Goal: Transaction & Acquisition: Purchase product/service

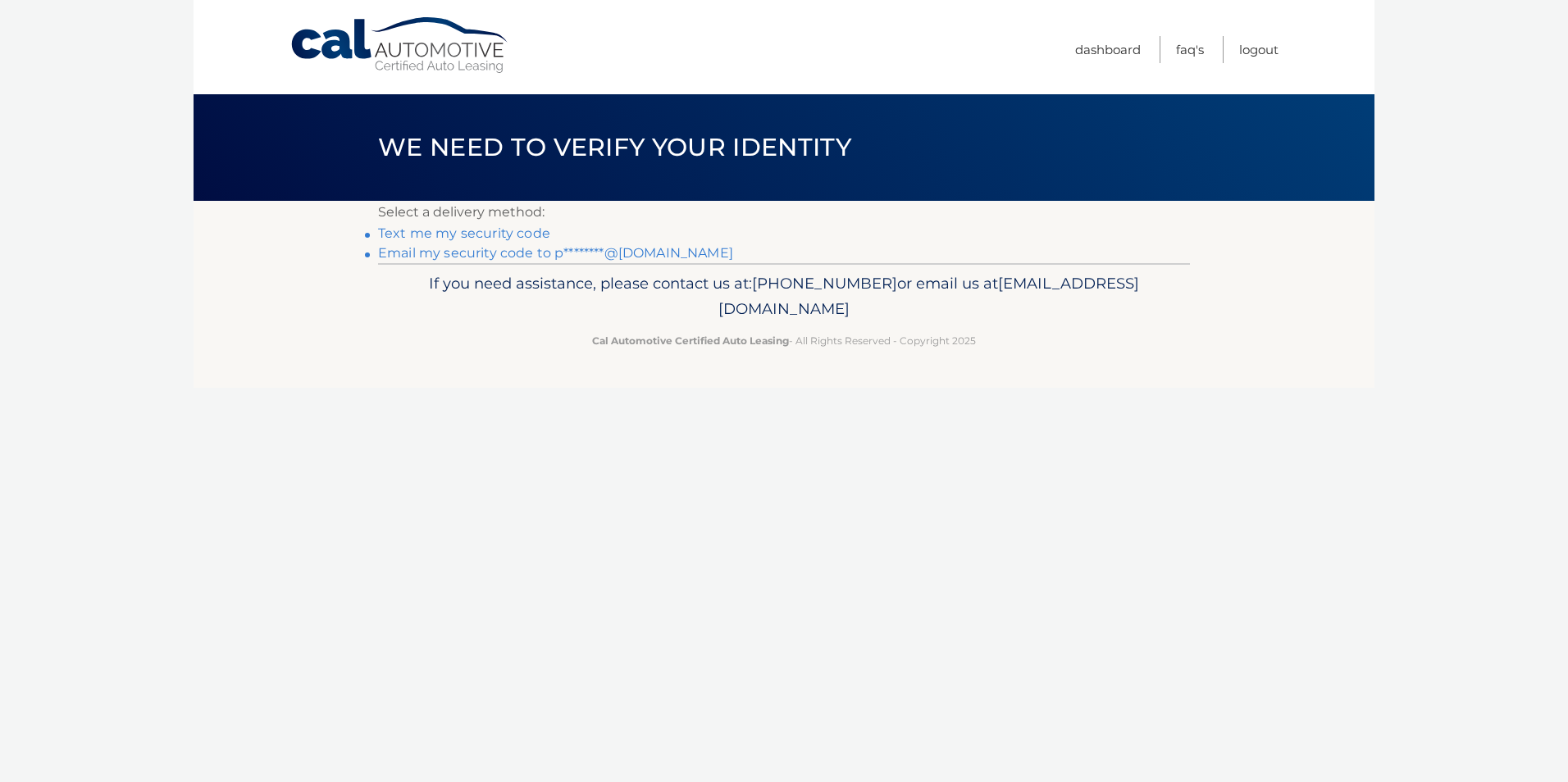
click at [496, 254] on link "Email my security code to p********@gmail.com" at bounding box center [555, 253] width 355 height 15
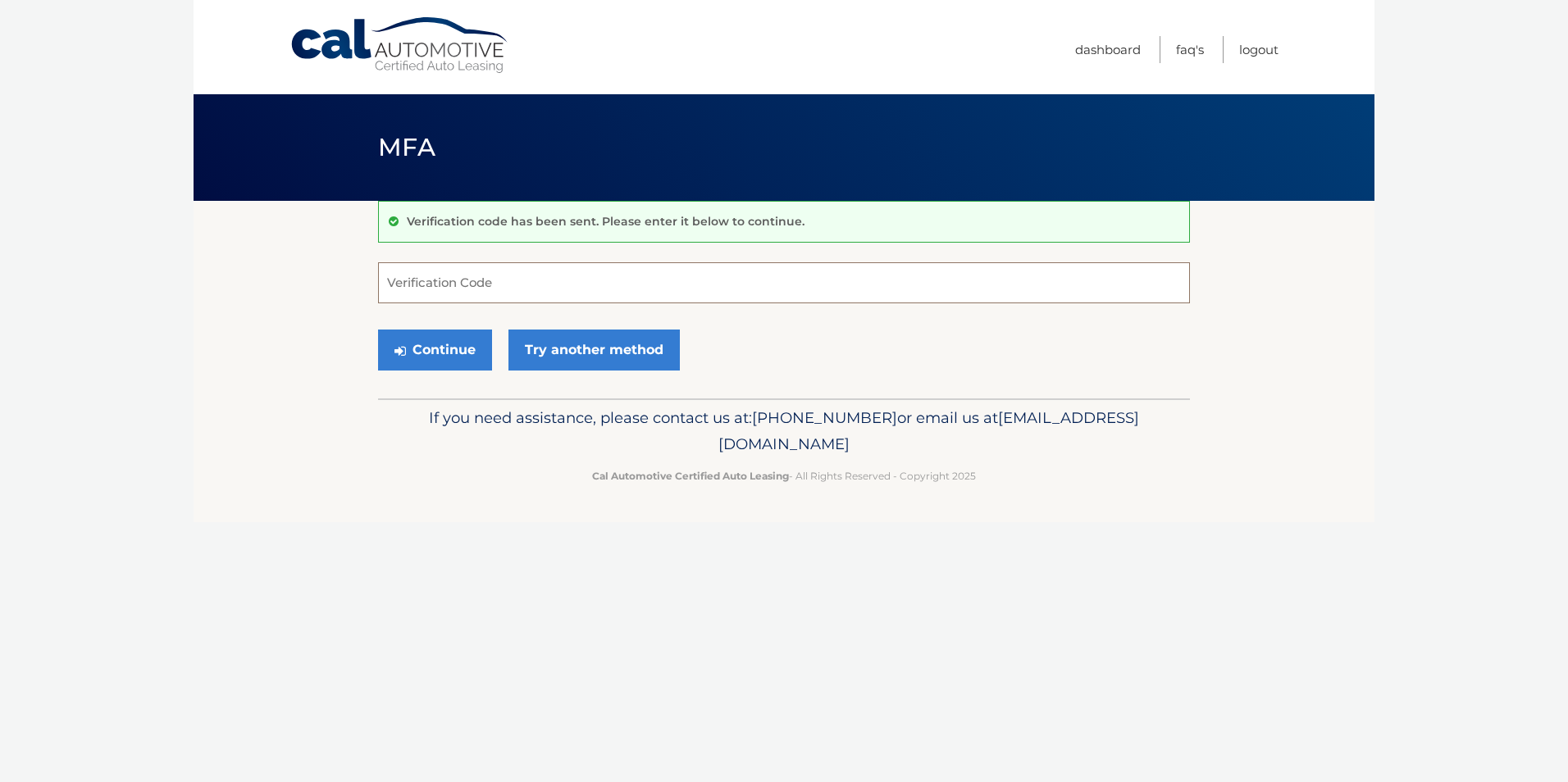
click at [465, 281] on input "Verification Code" at bounding box center [784, 283] width 812 height 41
type input "440700"
click at [458, 350] on button "Continue" at bounding box center [435, 350] width 114 height 41
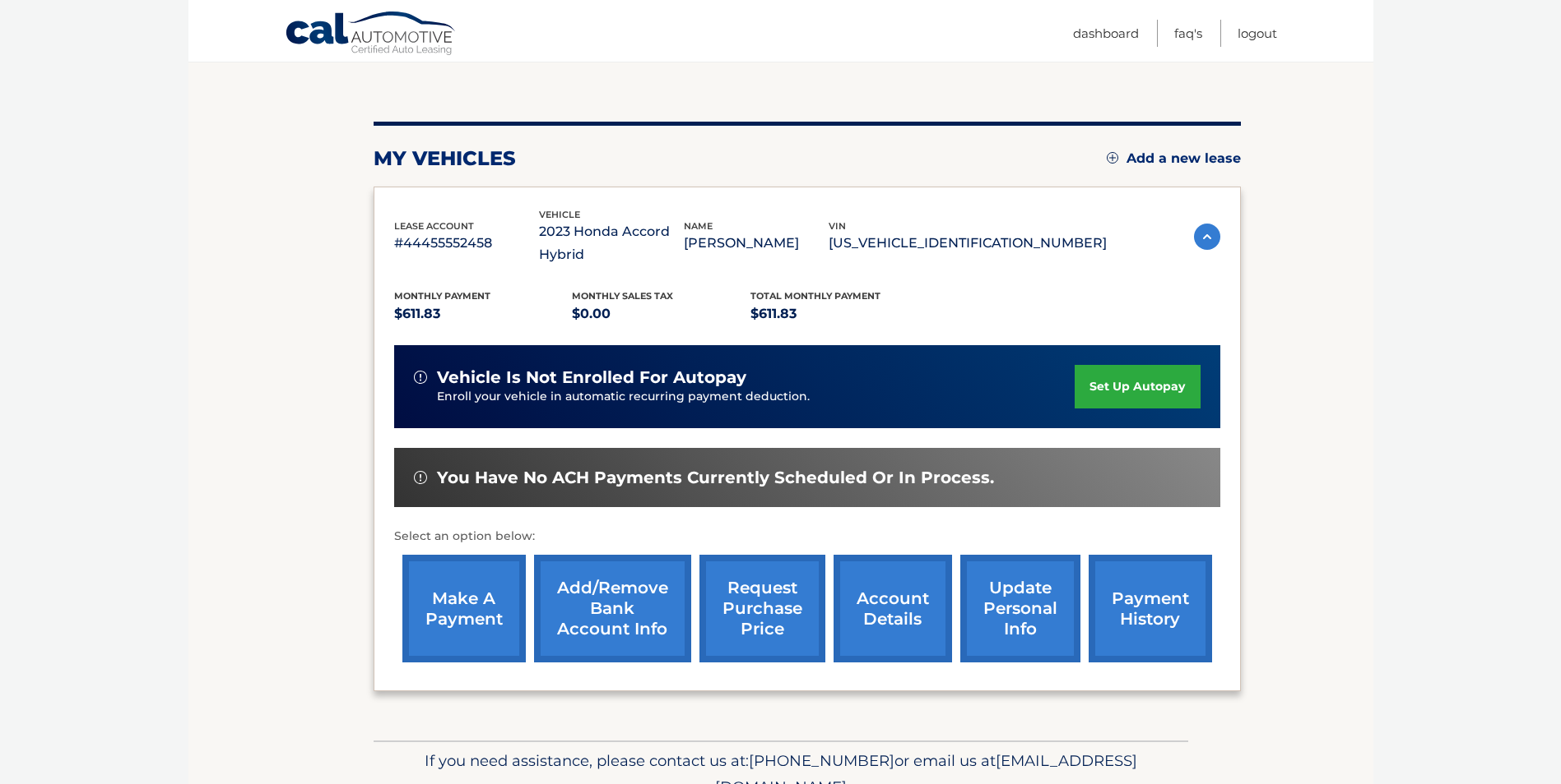
scroll to position [165, 0]
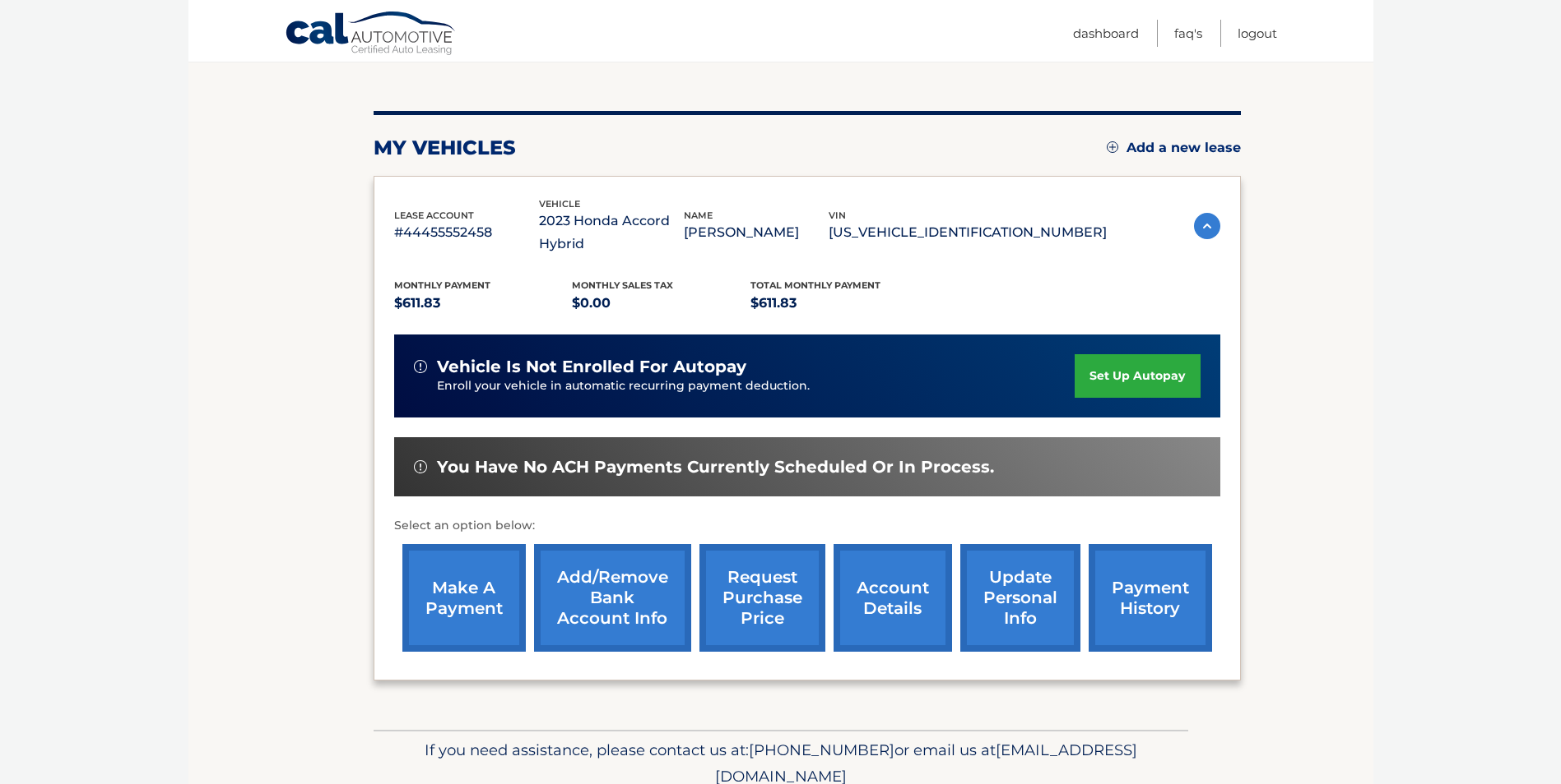
drag, startPoint x: 486, startPoint y: 601, endPoint x: 501, endPoint y: 599, distance: 15.1
click at [486, 601] on link "make a payment" at bounding box center [464, 598] width 124 height 107
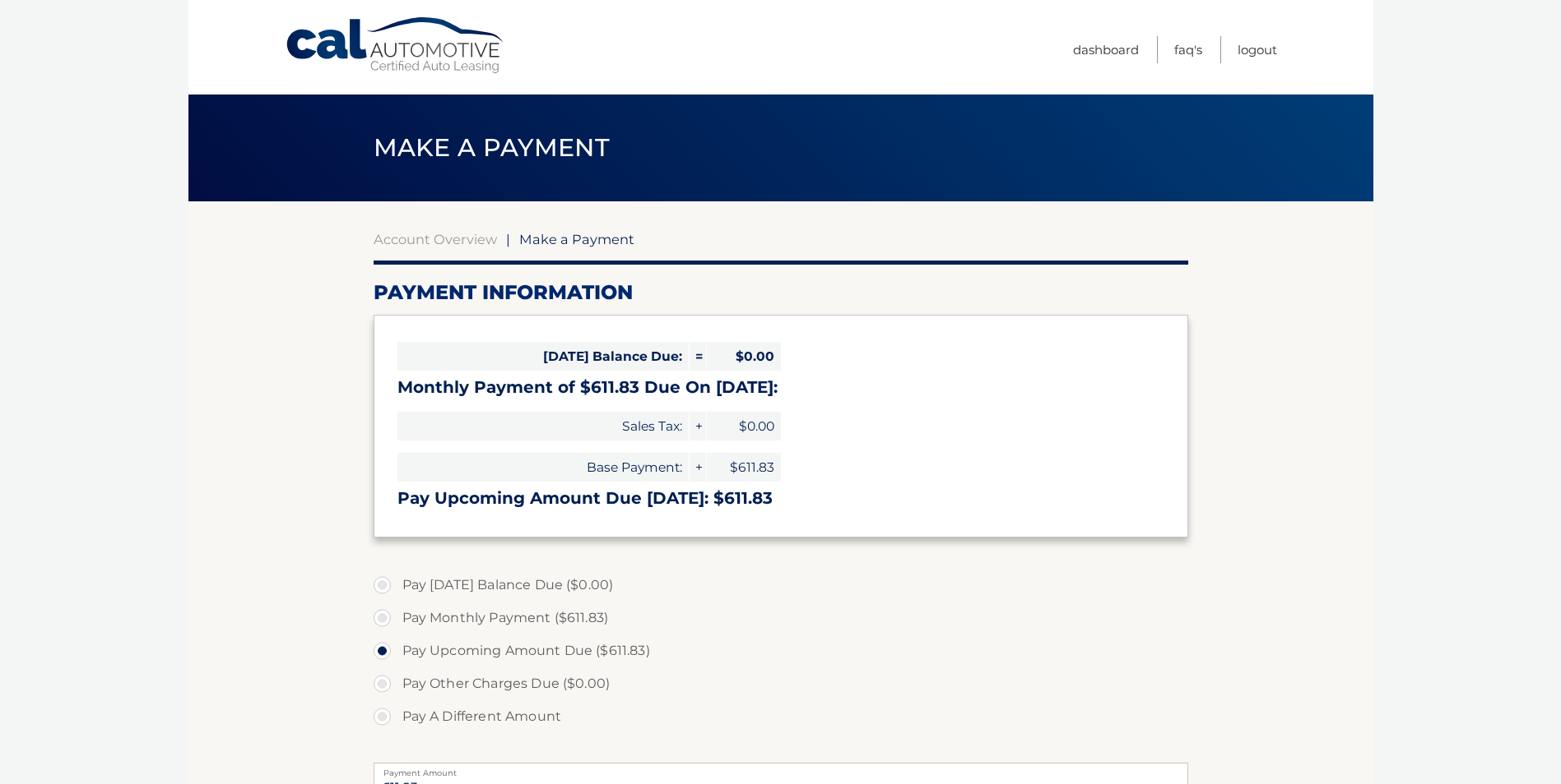
select select "MzVmMDI0MWUtZjNmNy00MTJjLTg3MzgtYTZlNWY2ZTVhYTNj"
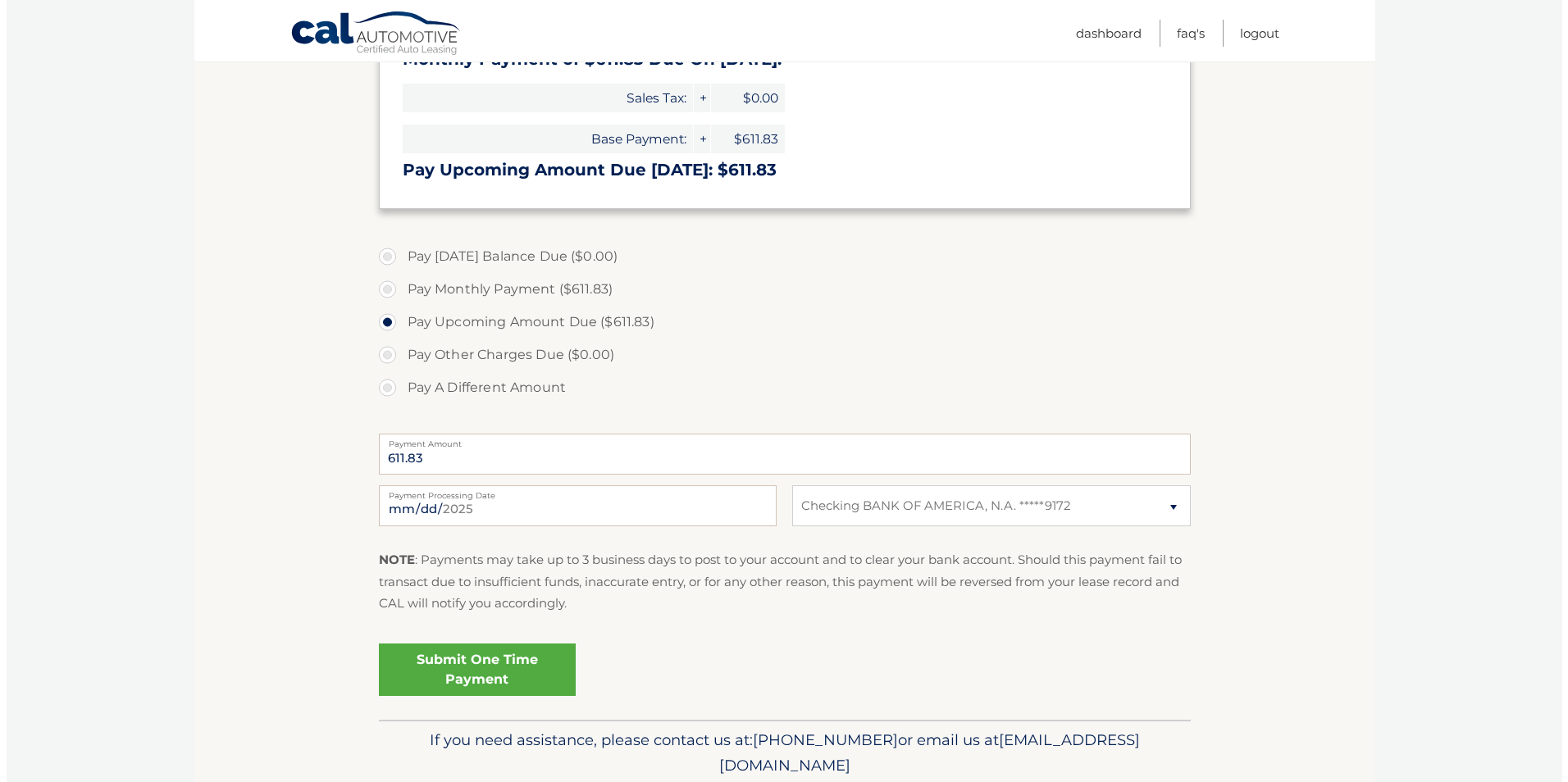
scroll to position [328, 0]
click at [489, 674] on link "Submit One Time Payment" at bounding box center [471, 669] width 197 height 53
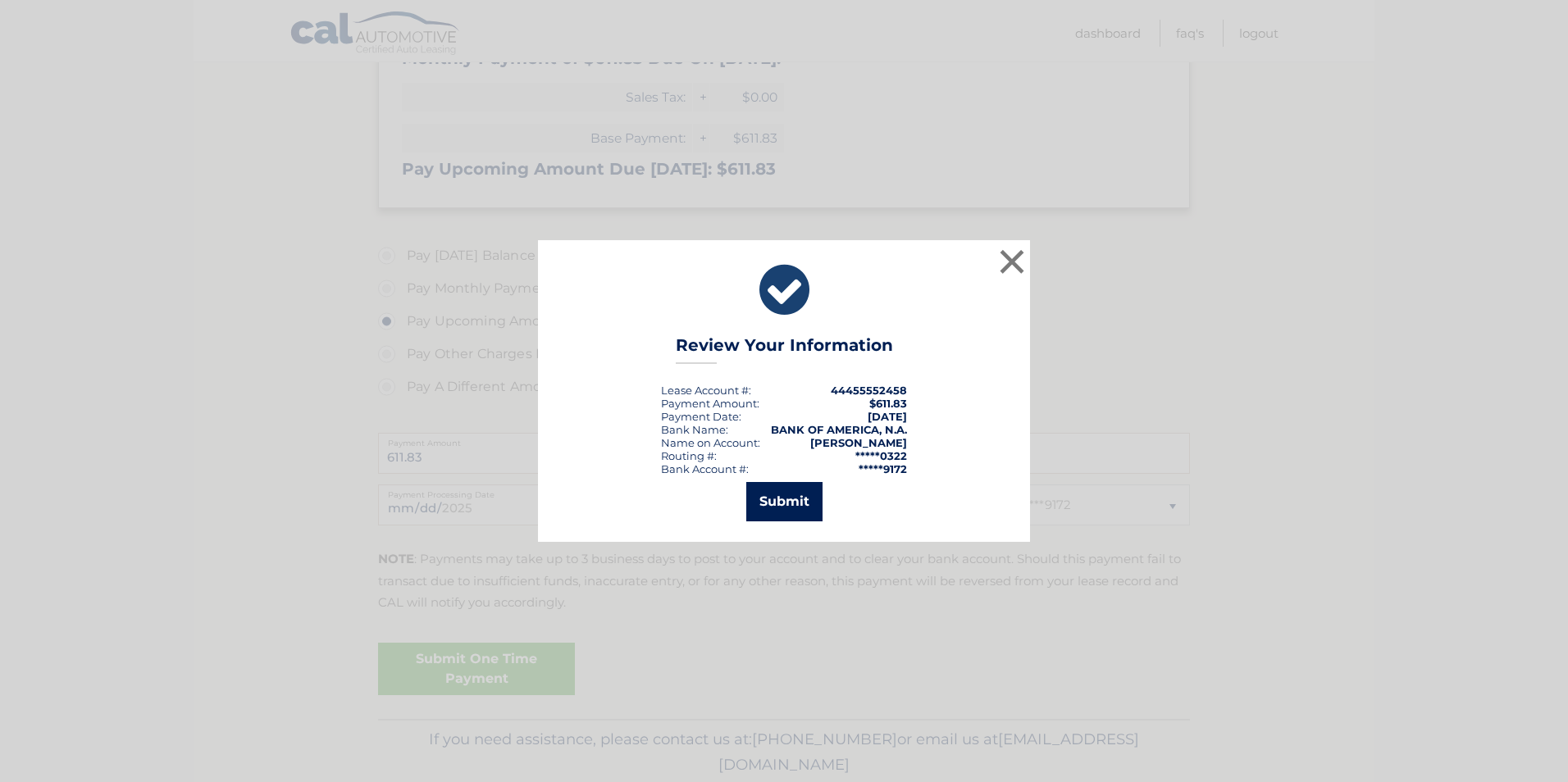
click at [798, 505] on button "Submit" at bounding box center [785, 501] width 76 height 39
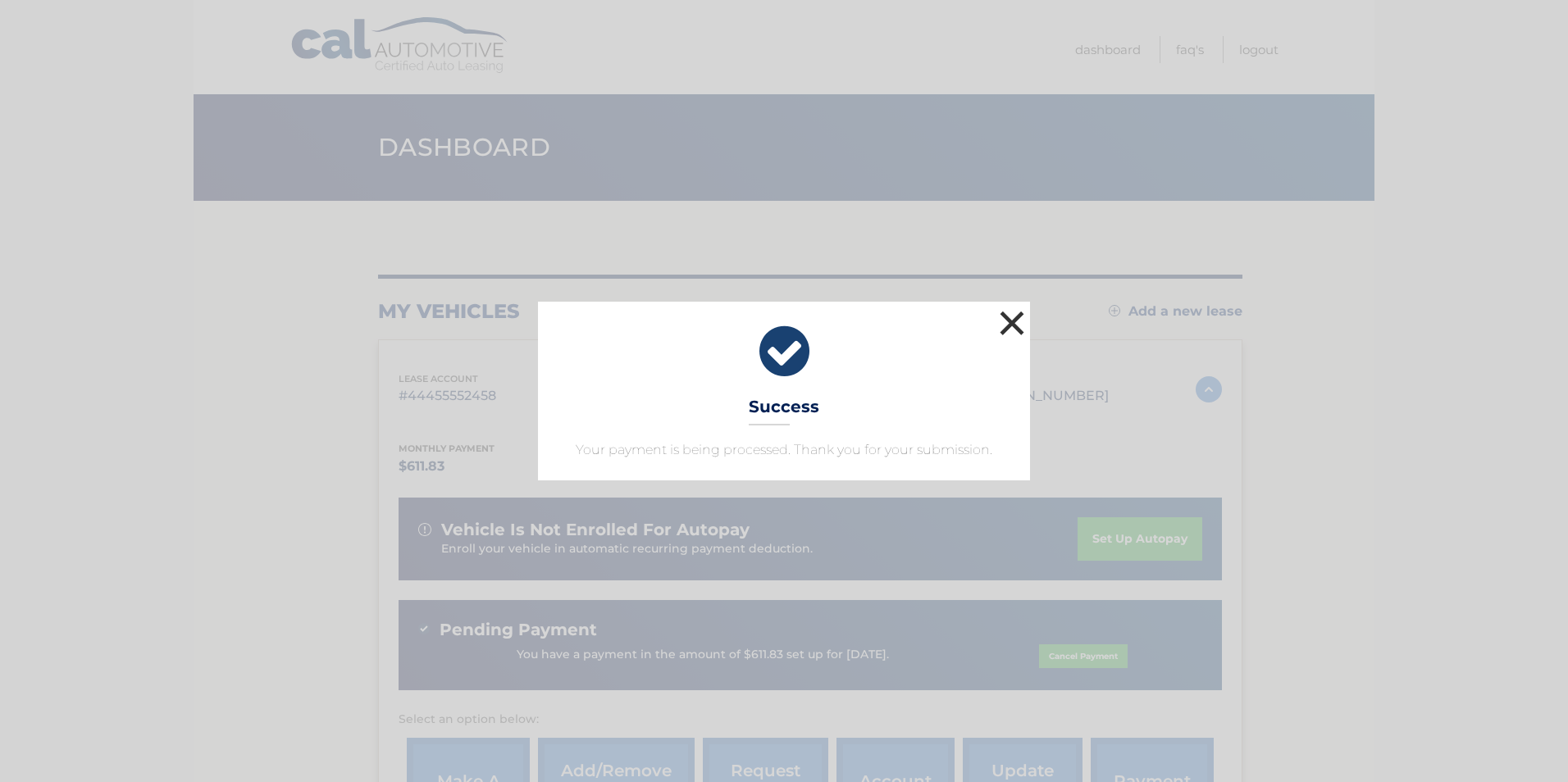
click at [1011, 322] on button "×" at bounding box center [1013, 323] width 33 height 33
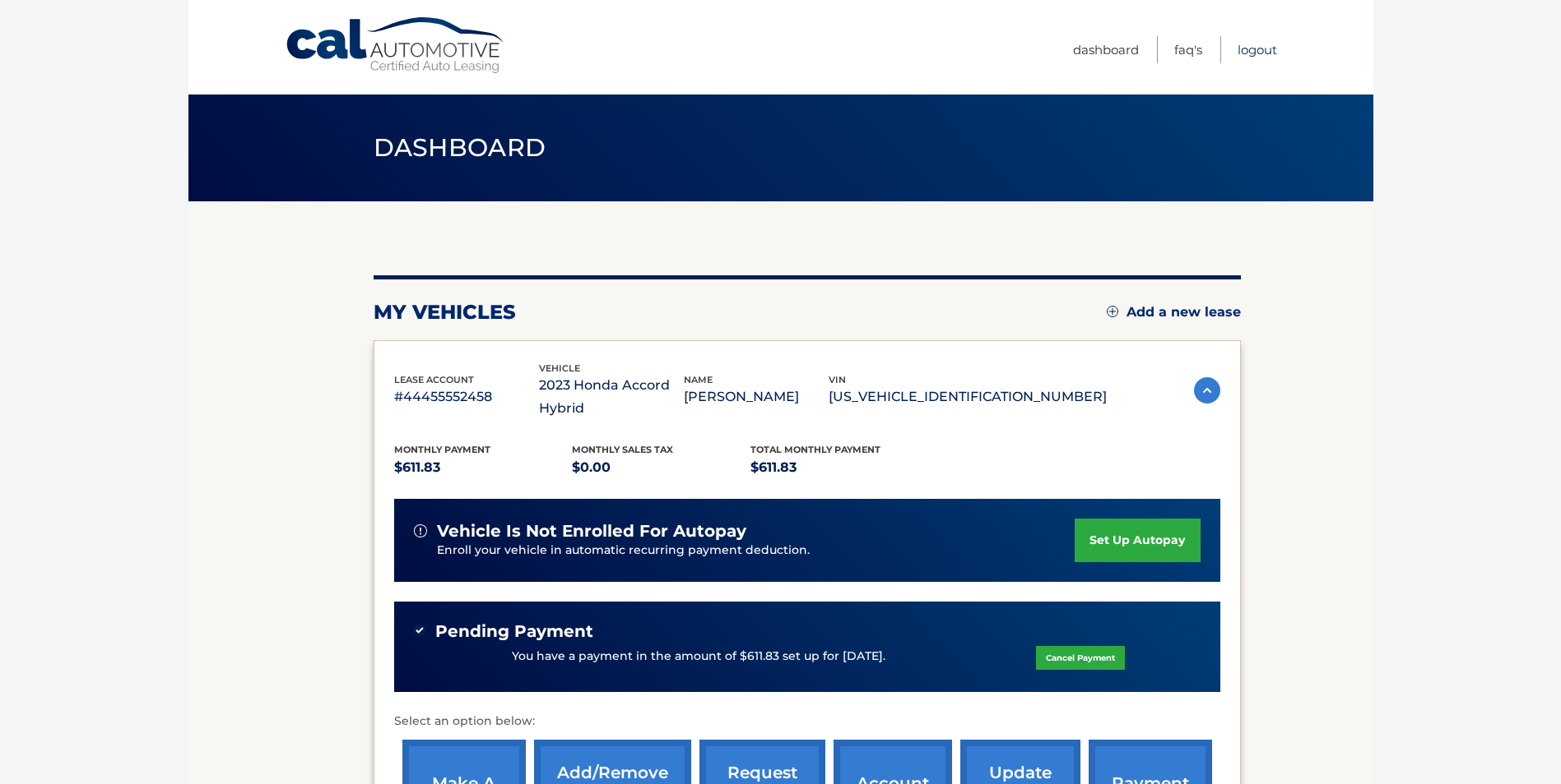
click at [1263, 47] on link "Logout" at bounding box center [1256, 50] width 39 height 27
drag, startPoint x: 1447, startPoint y: 502, endPoint x: 1573, endPoint y: 118, distance: 404.1
click at [1448, 452] on body "Cal Automotive Menu Dashboard FAQ's Logout" at bounding box center [780, 392] width 1561 height 784
